Goal: Check status: Check status

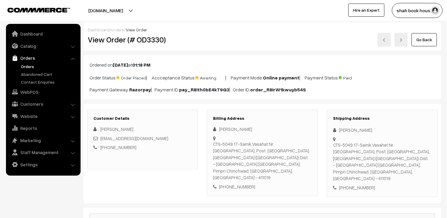
scroll to position [99, 0]
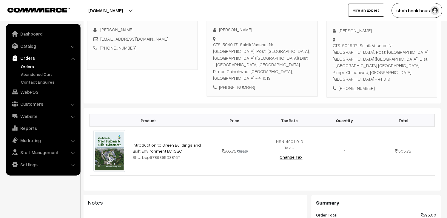
click at [25, 66] on link "Orders" at bounding box center [48, 66] width 59 height 6
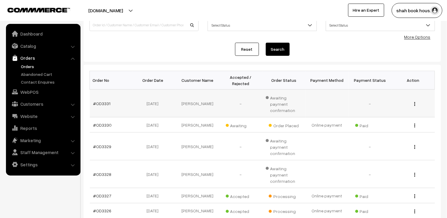
scroll to position [66, 0]
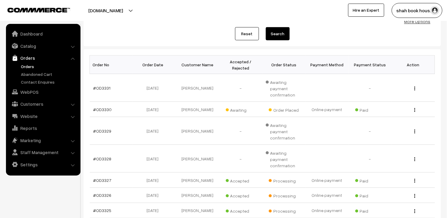
click at [32, 64] on link "Orders" at bounding box center [48, 66] width 59 height 6
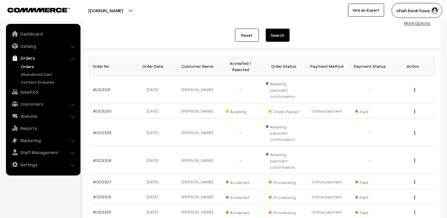
scroll to position [66, 0]
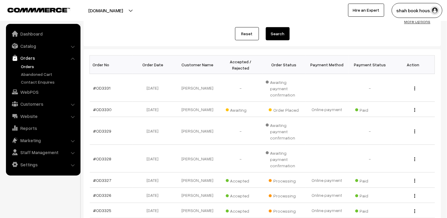
click at [22, 64] on link "Orders" at bounding box center [48, 66] width 59 height 6
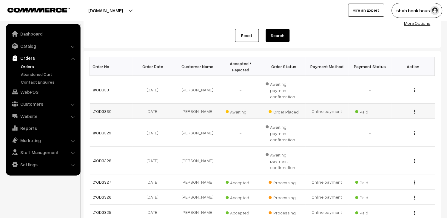
scroll to position [66, 0]
